Goal: Information Seeking & Learning: Learn about a topic

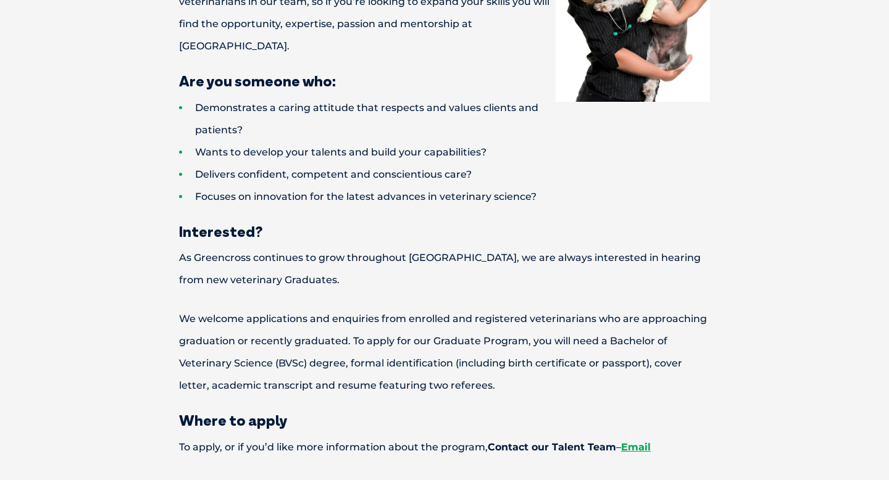
scroll to position [1124, 0]
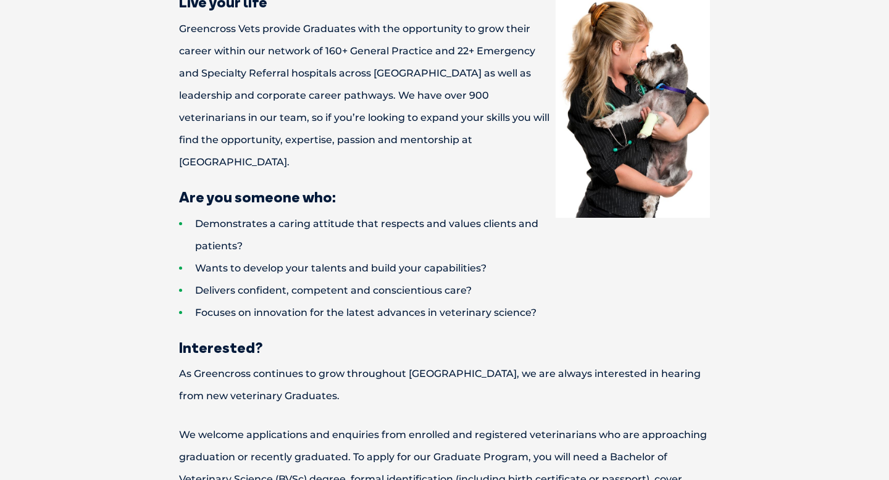
click at [489, 257] on li "Wants to develop your talents and build your capabilities?" at bounding box center [466, 268] width 574 height 22
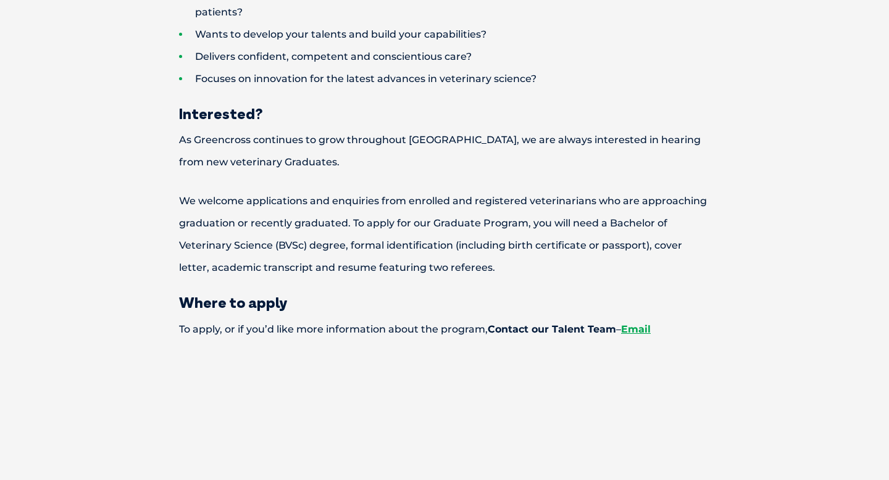
scroll to position [1336, 0]
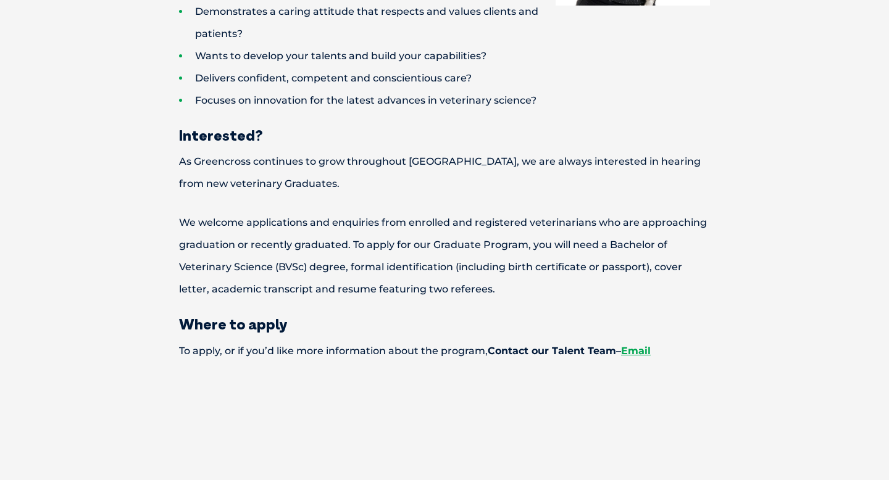
click at [403, 212] on p "We welcome applications and enquiries from enrolled and registered veterinarian…" at bounding box center [444, 256] width 617 height 89
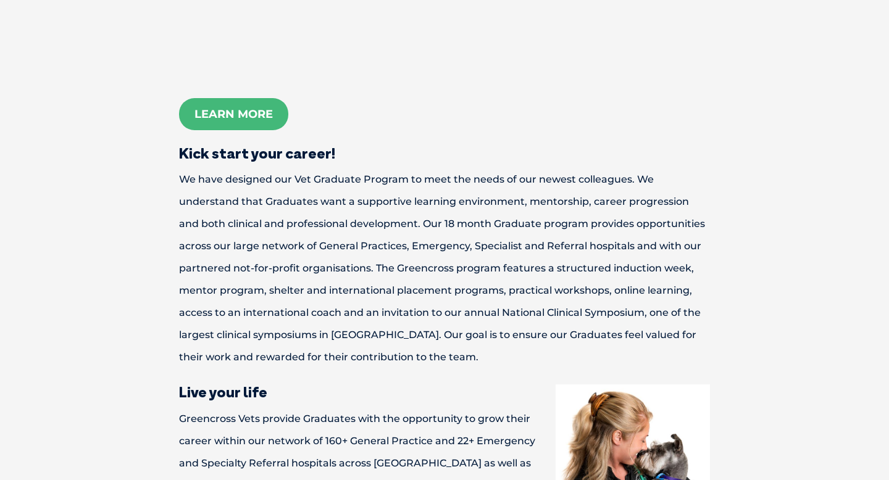
click at [403, 201] on p "We have designed our Vet Graduate Program to meet the needs of our newest colle…" at bounding box center [444, 269] width 617 height 200
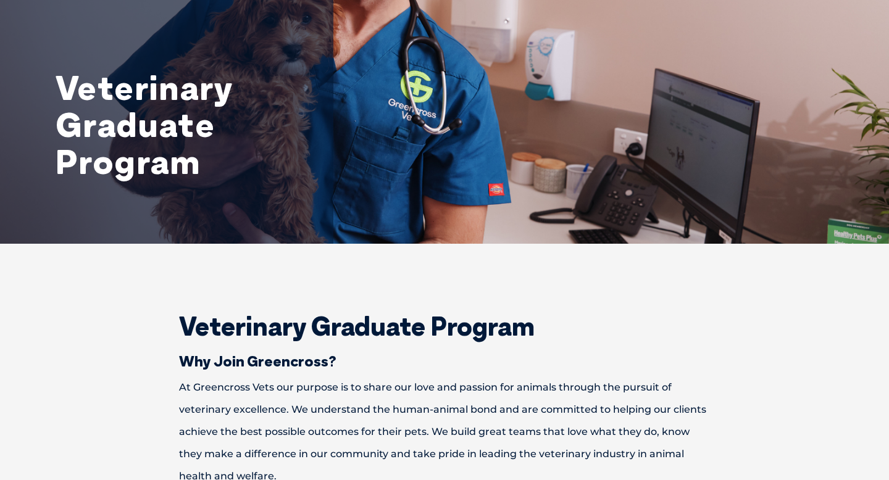
scroll to position [0, 0]
